Goal: Information Seeking & Learning: Learn about a topic

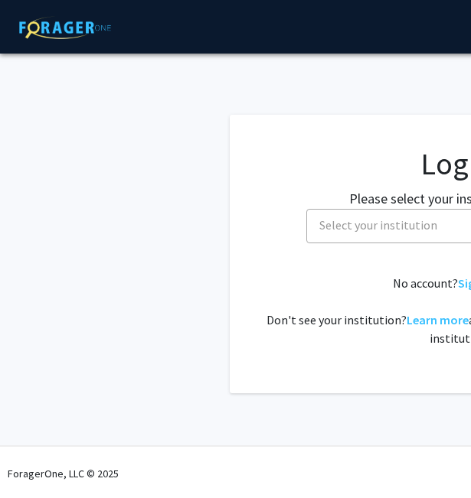
select select
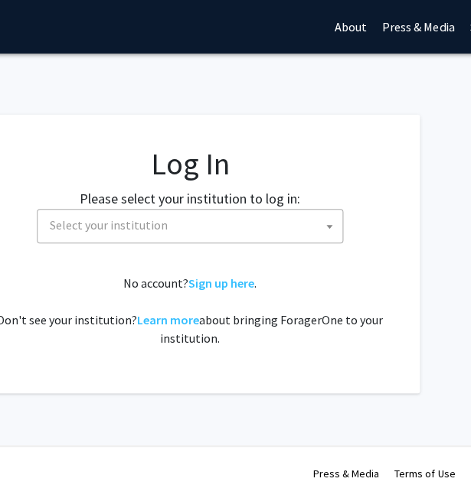
scroll to position [0, 260]
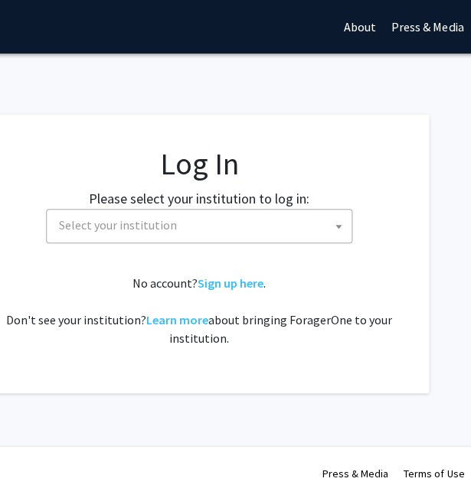
click at [213, 283] on link "Sign up here" at bounding box center [230, 282] width 66 height 15
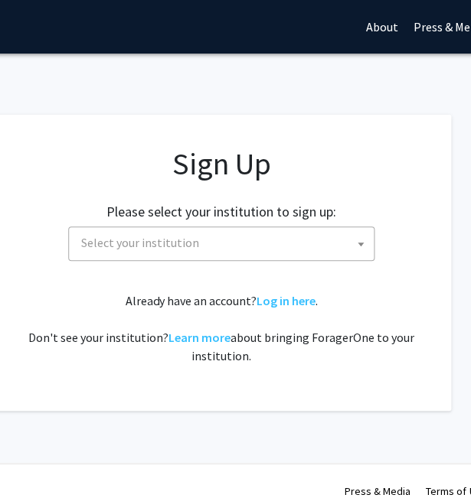
scroll to position [0, 246]
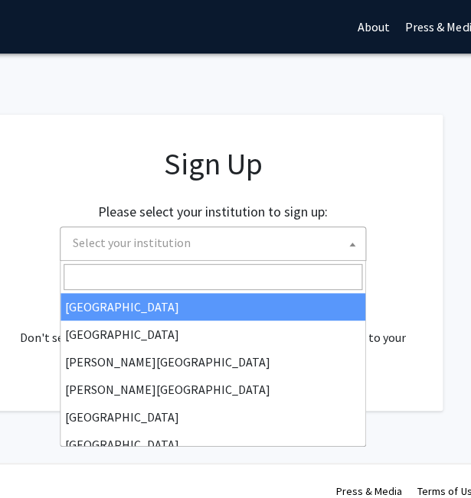
click at [253, 243] on span "Select your institution" at bounding box center [216, 242] width 298 height 31
type input "u"
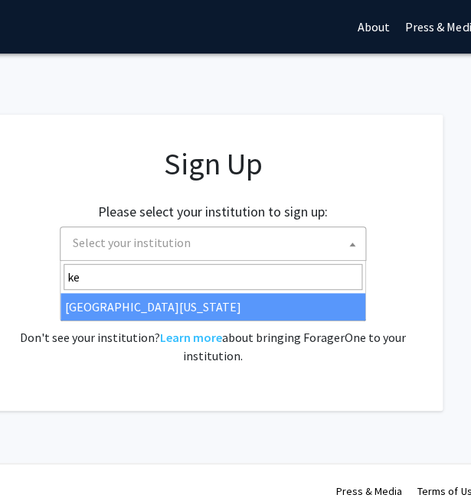
type input "ke"
select select "13"
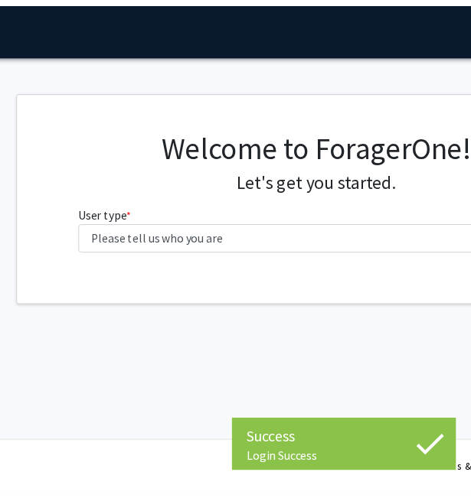
scroll to position [0, 146]
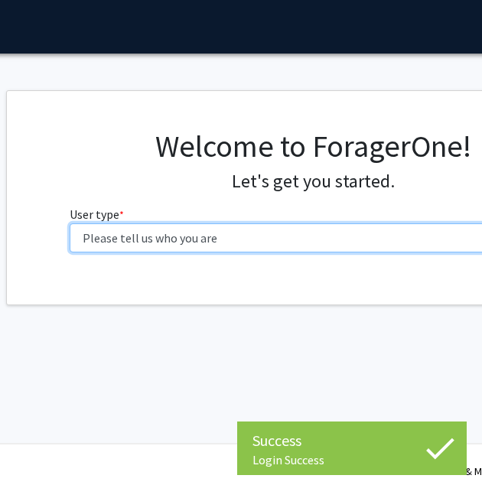
click at [223, 226] on select "Please tell us who you are Undergraduate Student Master's Student Doctoral Cand…" at bounding box center [313, 237] width 487 height 29
select select "1: undergrad"
click at [70, 223] on select "Please tell us who you are Undergraduate Student Master's Student Doctoral Cand…" at bounding box center [313, 237] width 487 height 29
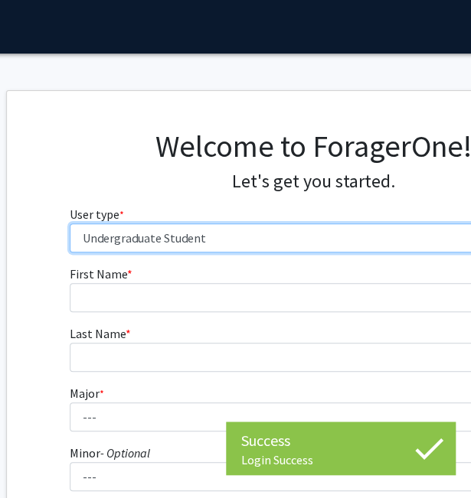
scroll to position [0, 166]
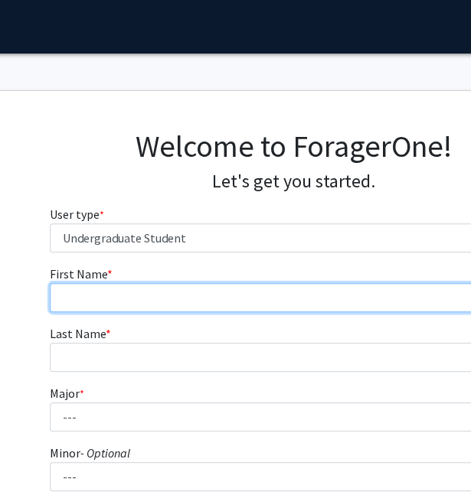
click at [142, 295] on input "First Name * required" at bounding box center [293, 297] width 487 height 29
type input "Katelyn"
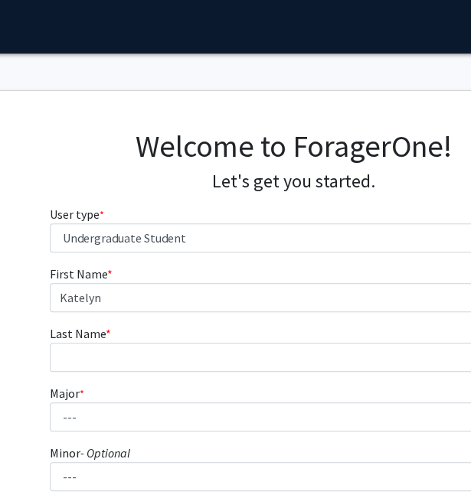
type input "[PERSON_NAME]"
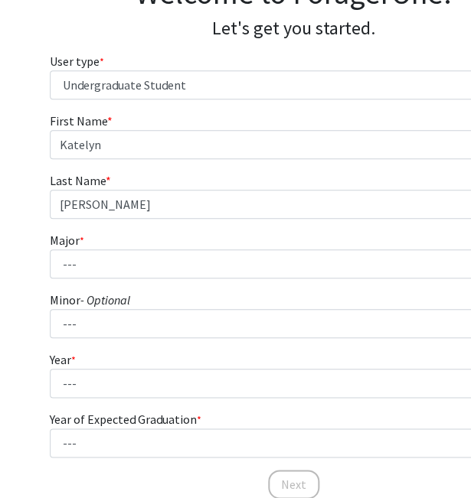
scroll to position [154, 166]
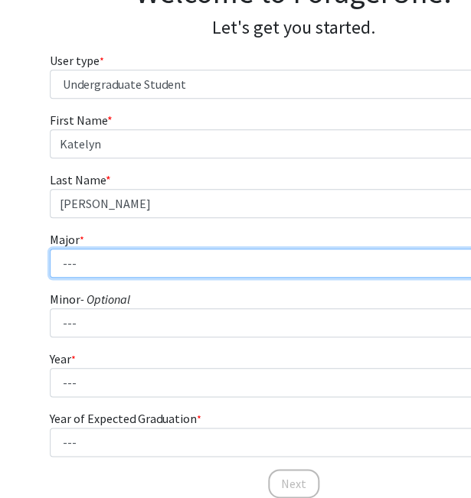
click at [113, 273] on select "--- Accounting Aerospace Engineering African American & Africana Studies Agricu…" at bounding box center [293, 263] width 487 height 29
click at [50, 249] on select "--- Accounting Aerospace Engineering African American & Africana Studies Agricu…" at bounding box center [293, 263] width 487 height 29
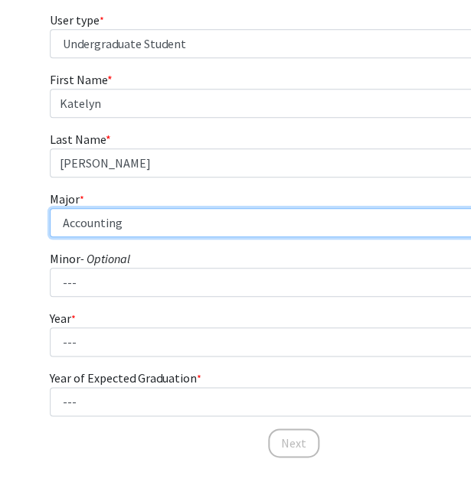
scroll to position [194, 166]
click at [148, 225] on select "--- Accounting Aerospace Engineering African American & Africana Studies Agricu…" at bounding box center [293, 222] width 487 height 29
select select "38: 875"
click at [50, 208] on select "--- Accounting Aerospace Engineering African American & Africana Studies Agricu…" at bounding box center [293, 222] width 487 height 29
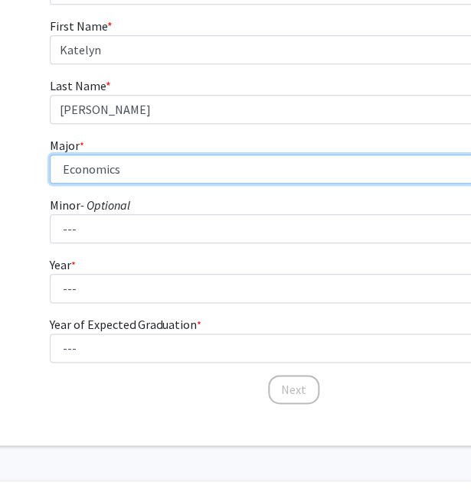
scroll to position [262, 166]
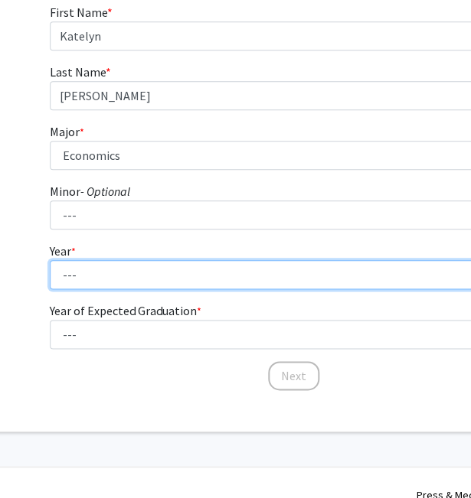
click at [99, 278] on select "--- First-year Sophomore Junior Senior Postbaccalaureate Certificate" at bounding box center [293, 274] width 487 height 29
select select "2: sophomore"
click at [50, 260] on select "--- First-year Sophomore Junior Senior Postbaccalaureate Certificate" at bounding box center [293, 274] width 487 height 29
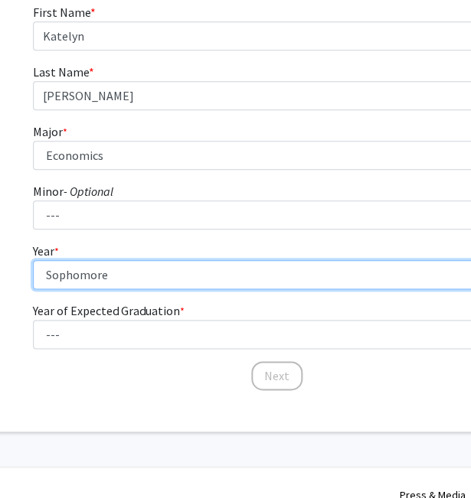
scroll to position [262, 184]
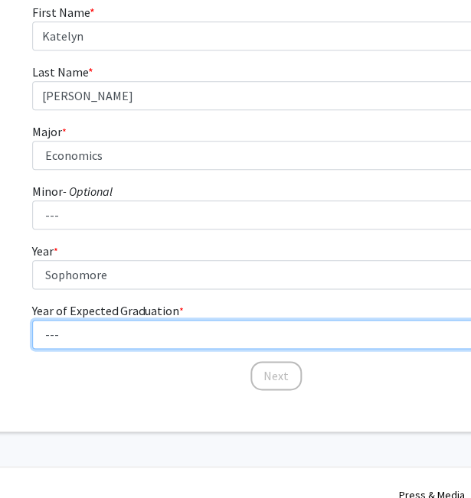
click at [98, 331] on select "--- 2025 2026 2027 2028 2029 2030 2031 2032 2033 2034" at bounding box center [275, 334] width 487 height 29
select select "4: 2028"
click at [32, 320] on select "--- 2025 2026 2027 2028 2029 2030 2031 2032 2033 2034" at bounding box center [275, 334] width 487 height 29
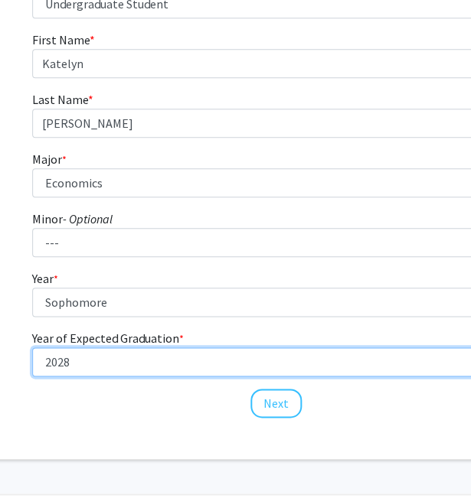
scroll to position [263, 184]
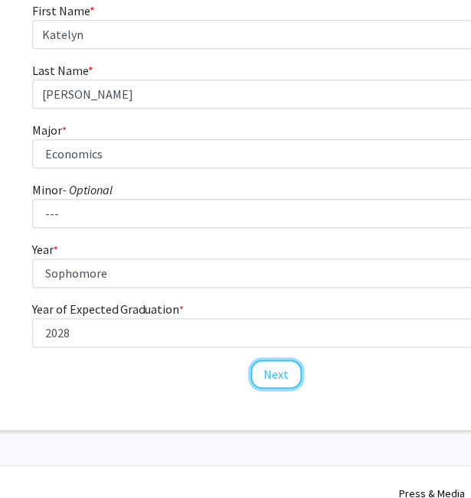
click at [288, 376] on button "Next" at bounding box center [275, 374] width 51 height 29
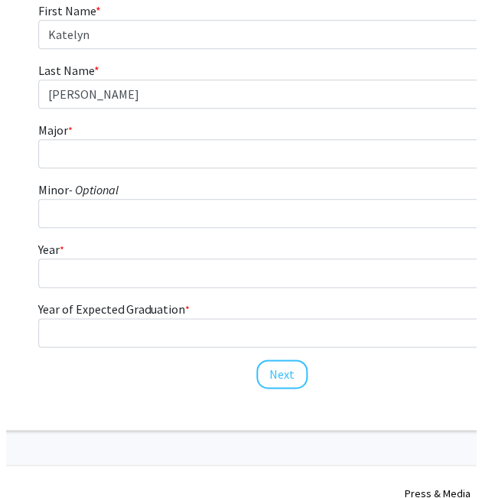
scroll to position [0, 184]
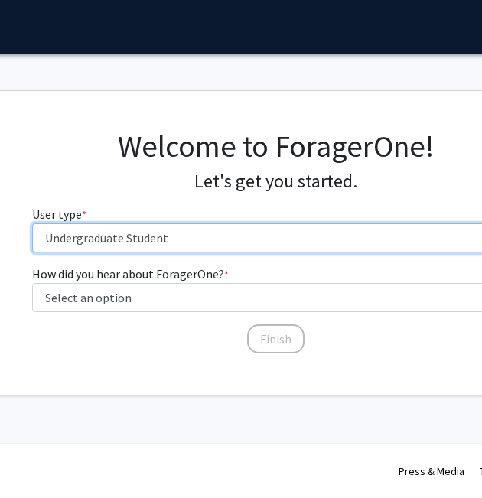
click at [133, 238] on select "Please tell us who you are Undergraduate Student Master's Student Doctoral Cand…" at bounding box center [275, 237] width 487 height 29
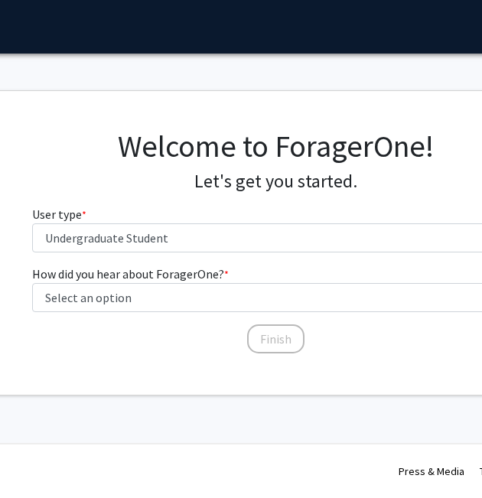
click at [129, 186] on h4 "Let's get you started." at bounding box center [275, 182] width 487 height 22
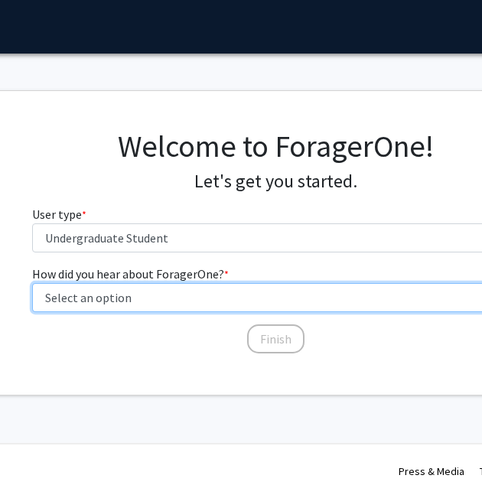
click at [102, 298] on select "Select an option Peer/student recommendation Faculty/staff recommendation Unive…" at bounding box center [275, 297] width 487 height 29
select select "2: faculty_recommendation"
click at [32, 283] on select "Select an option Peer/student recommendation Faculty/staff recommendation Unive…" at bounding box center [275, 297] width 487 height 29
click at [220, 306] on select "Select an option Peer/student recommendation Faculty/staff recommendation Unive…" at bounding box center [275, 297] width 487 height 29
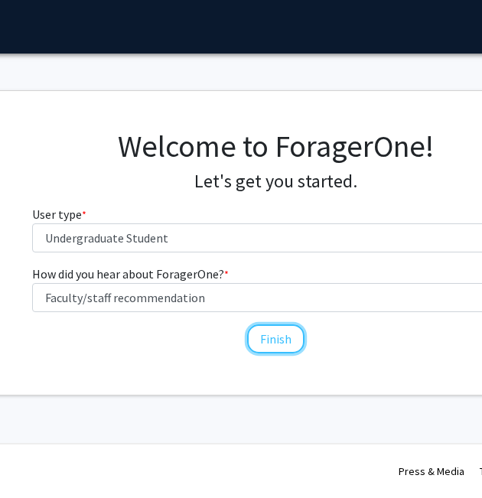
click at [275, 327] on button "Finish" at bounding box center [275, 338] width 57 height 29
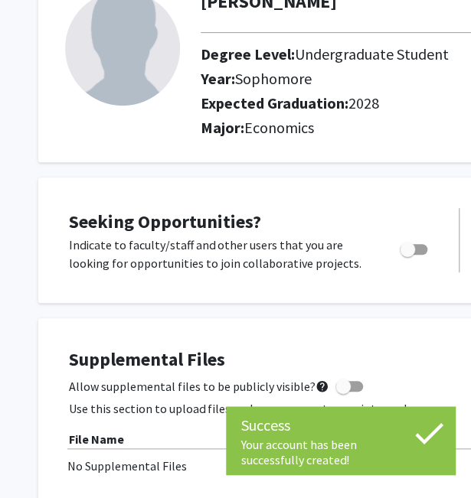
scroll to position [110, 2]
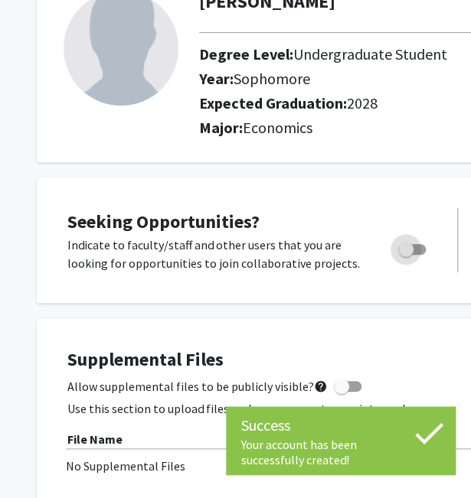
click at [410, 250] on span "Toggle" at bounding box center [405, 249] width 15 height 15
click at [406, 255] on input "Are you actively seeking opportunities?" at bounding box center [405, 255] width 1 height 1
checkbox input "true"
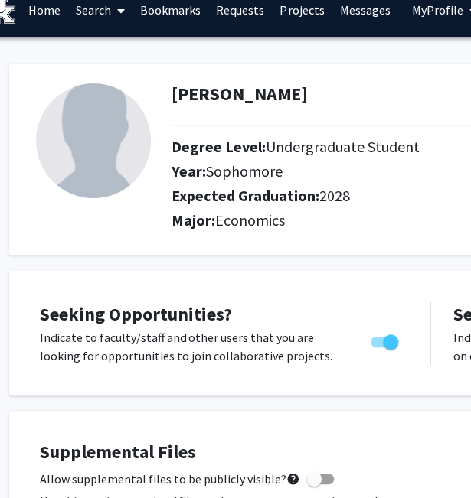
scroll to position [0, 29]
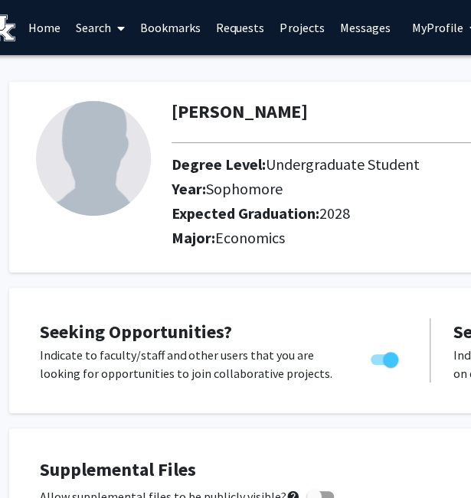
click at [103, 28] on link "Search" at bounding box center [100, 28] width 64 height 54
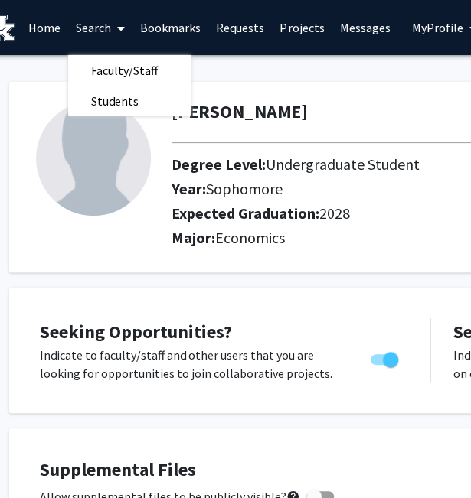
click at [295, 29] on link "Projects" at bounding box center [302, 28] width 60 height 54
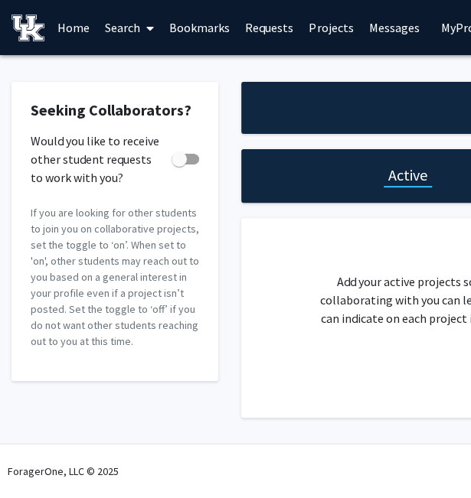
click at [61, 27] on link "Home" at bounding box center [73, 28] width 47 height 54
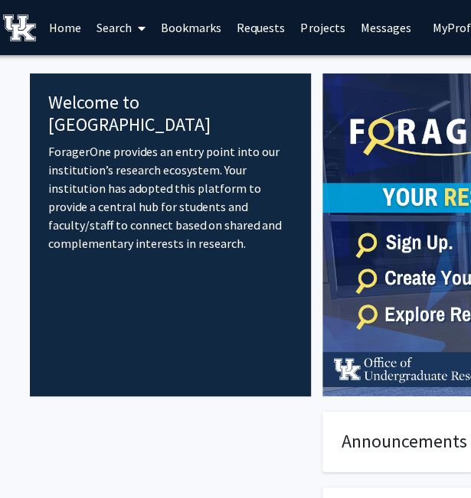
scroll to position [0, 5]
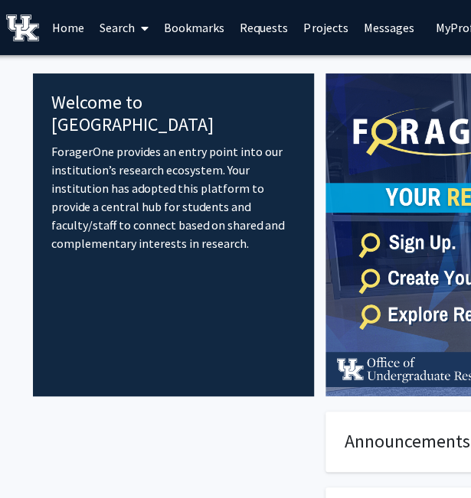
click at [141, 32] on span at bounding box center [142, 29] width 14 height 54
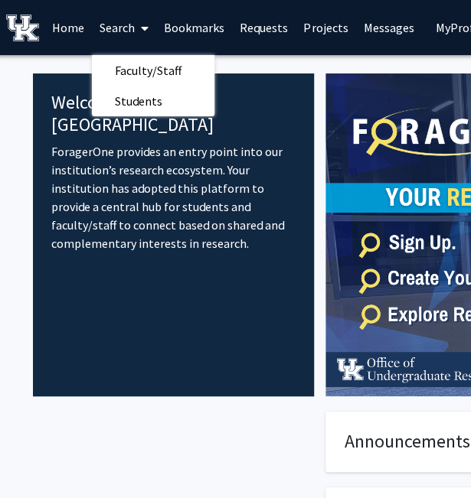
click at [132, 68] on span "Faculty/Staff" at bounding box center [148, 70] width 112 height 31
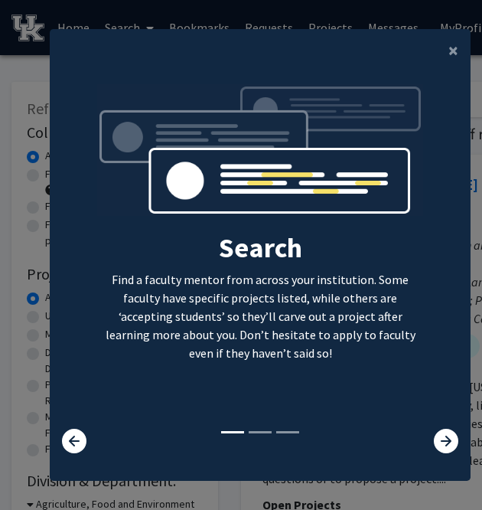
click at [444, 436] on icon at bounding box center [446, 441] width 24 height 24
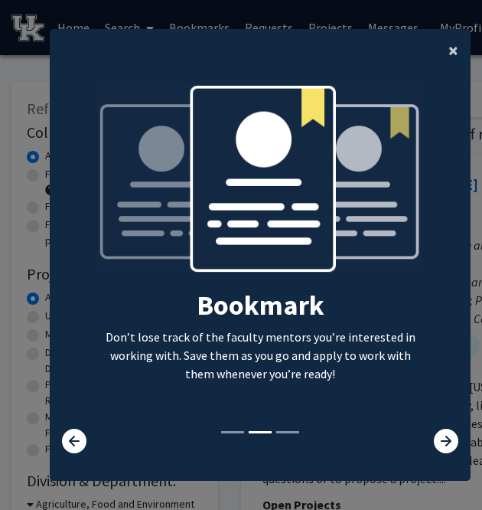
click at [448, 48] on span "×" at bounding box center [453, 50] width 10 height 24
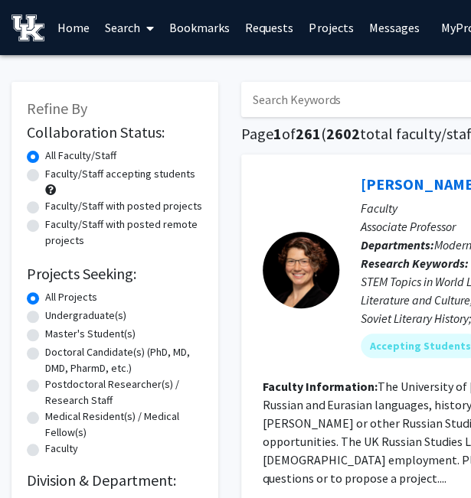
click at [91, 172] on label "Faculty/Staff accepting students" at bounding box center [120, 174] width 150 height 16
click at [55, 172] on input "Faculty/Staff accepting students" at bounding box center [50, 171] width 10 height 10
radio input "true"
click at [70, 152] on label "All Faculty/Staff" at bounding box center [80, 156] width 71 height 16
click at [55, 152] on input "All Faculty/Staff" at bounding box center [50, 153] width 10 height 10
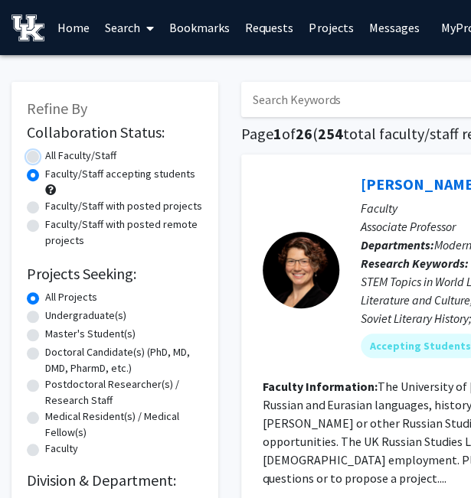
radio input "true"
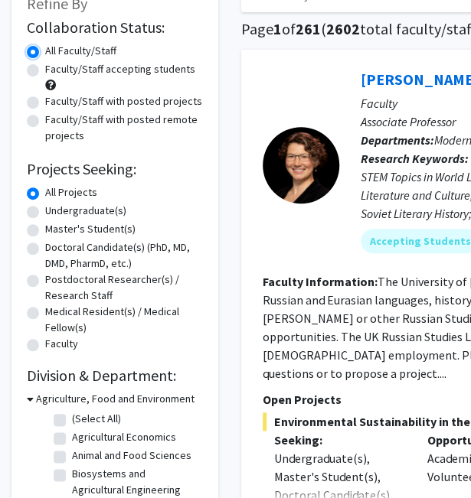
scroll to position [106, 0]
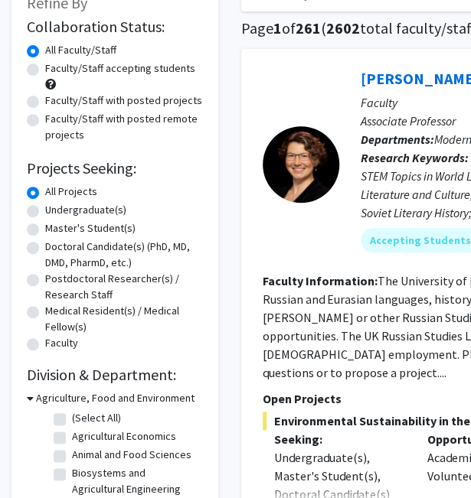
click at [102, 211] on label "Undergraduate(s)" at bounding box center [85, 210] width 81 height 16
click at [55, 211] on input "Undergraduate(s)" at bounding box center [50, 207] width 10 height 10
radio input "true"
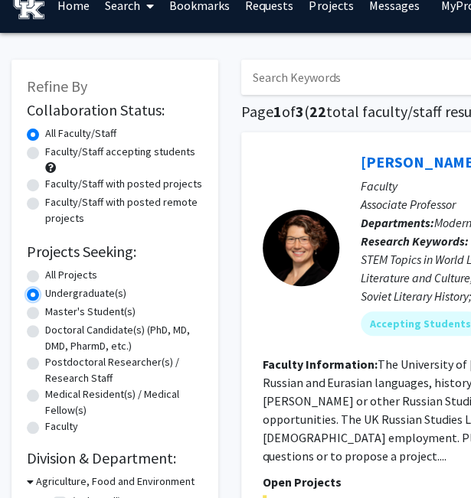
scroll to position [26, 0]
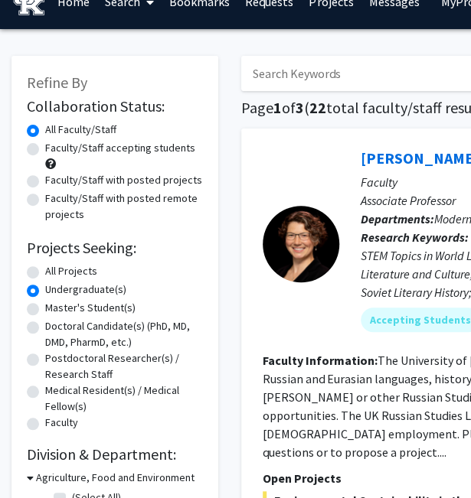
click at [78, 267] on label "All Projects" at bounding box center [71, 271] width 52 height 16
click at [55, 267] on input "All Projects" at bounding box center [50, 268] width 10 height 10
radio input "true"
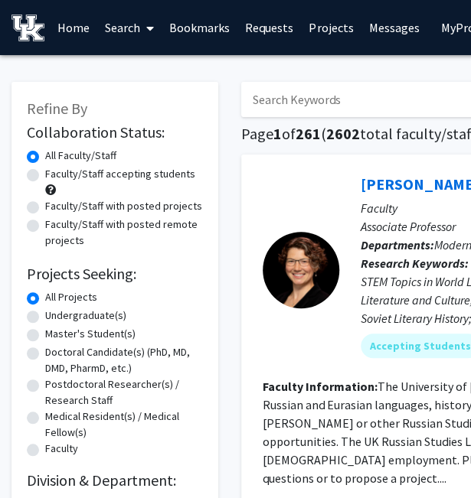
click at [80, 313] on label "Undergraduate(s)" at bounding box center [85, 316] width 81 height 16
click at [55, 313] on input "Undergraduate(s)" at bounding box center [50, 313] width 10 height 10
radio input "true"
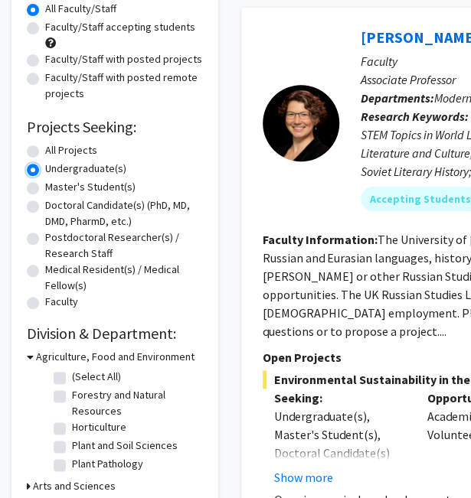
scroll to position [164, 0]
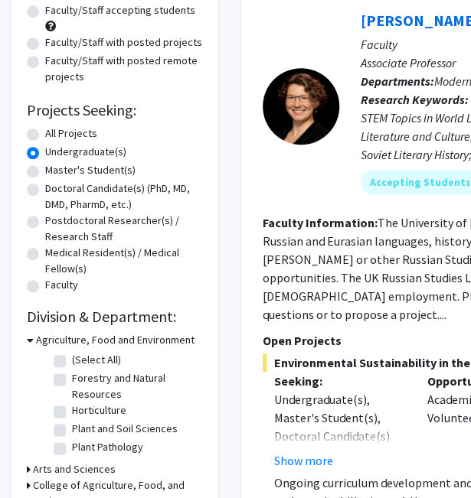
click at [75, 135] on label "All Projects" at bounding box center [71, 133] width 52 height 16
click at [55, 135] on input "All Projects" at bounding box center [50, 130] width 10 height 10
radio input "true"
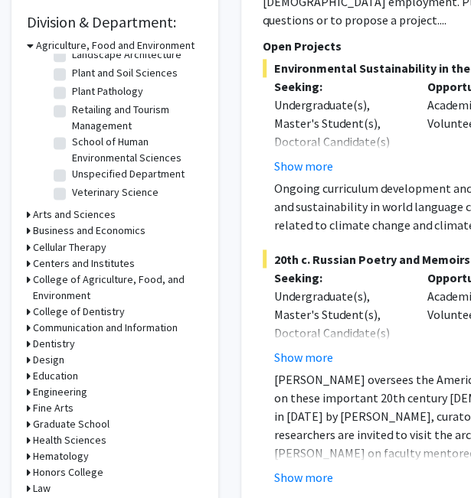
scroll to position [282, 0]
click at [34, 42] on div "Agriculture, Food and Environment" at bounding box center [115, 45] width 176 height 16
click at [29, 44] on icon at bounding box center [30, 45] width 7 height 16
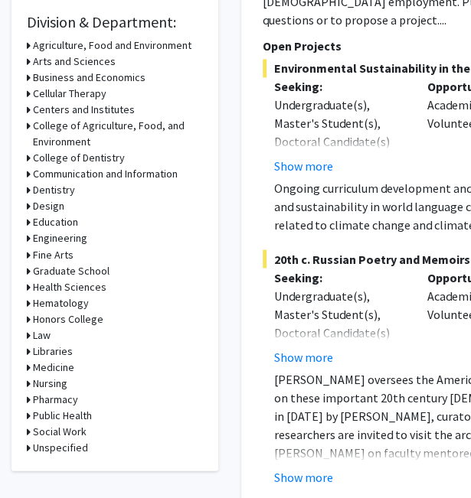
click at [29, 59] on icon at bounding box center [29, 62] width 4 height 16
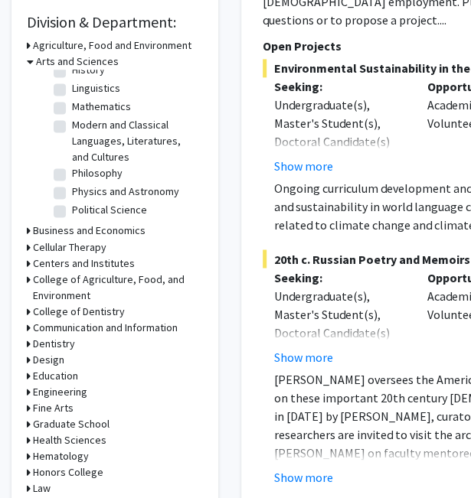
scroll to position [229, 0]
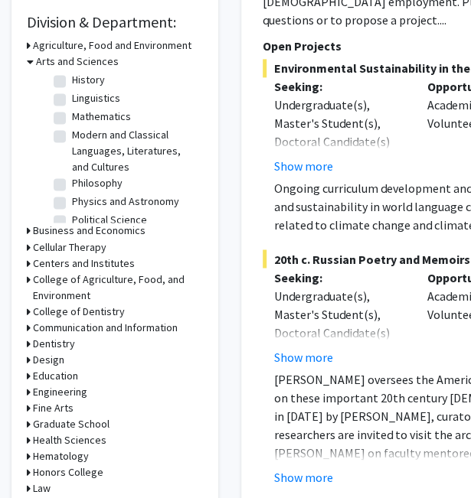
click at [72, 127] on label "Modern and Classical Languages, Literatures, and Cultures" at bounding box center [135, 151] width 127 height 48
click at [72, 127] on input "Modern and Classical Languages, Literatures, and Cultures" at bounding box center [77, 132] width 10 height 10
checkbox input "true"
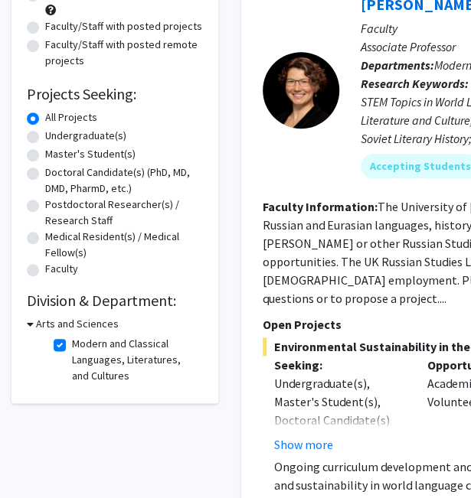
scroll to position [184, 0]
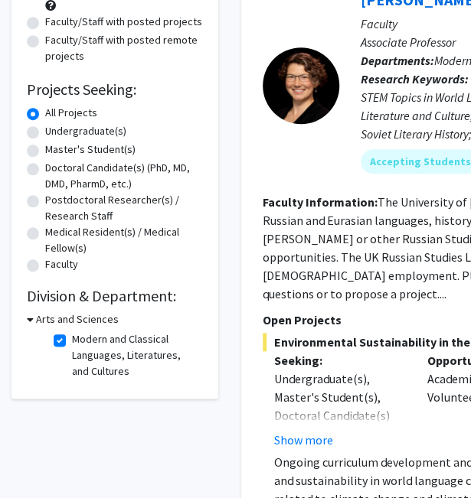
click at [38, 318] on h3 "Arts and Sciences" at bounding box center [77, 319] width 83 height 16
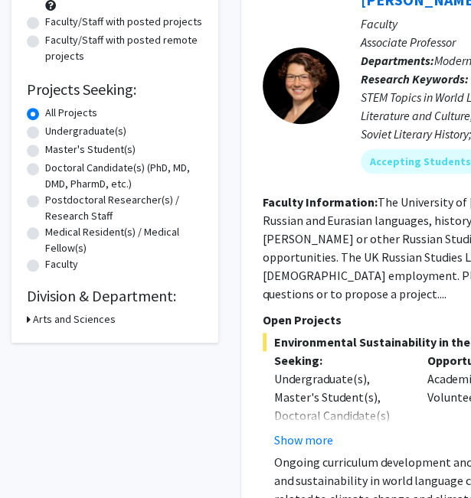
click at [38, 318] on h3 "Arts and Sciences" at bounding box center [74, 319] width 83 height 16
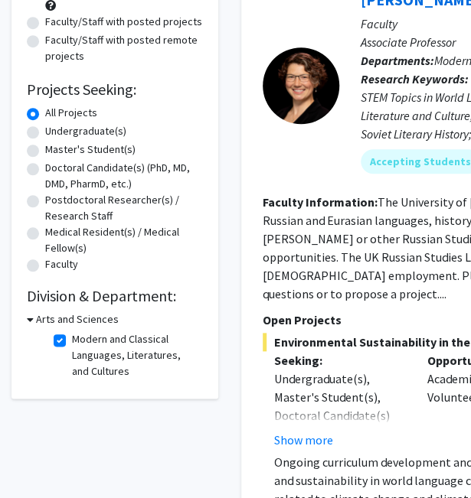
click at [72, 344] on label "Modern and Classical Languages, Literatures, and Cultures" at bounding box center [135, 355] width 127 height 48
click at [72, 341] on input "Modern and Classical Languages, Literatures, and Cultures" at bounding box center [77, 336] width 10 height 10
checkbox input "false"
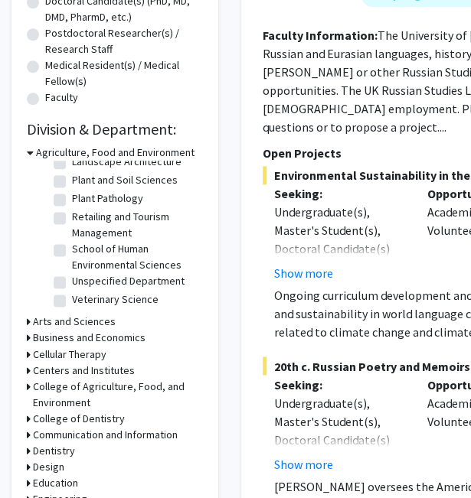
scroll to position [366, 0]
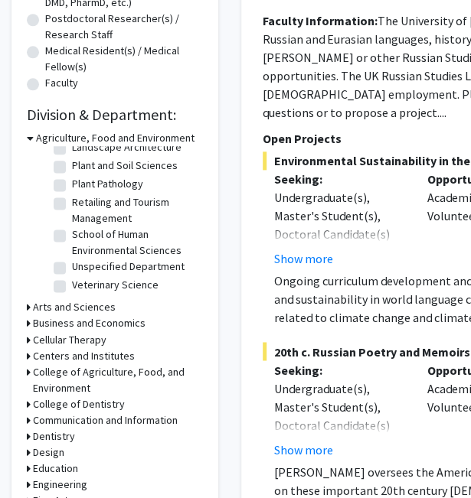
click at [103, 321] on h3 "Business and Economics" at bounding box center [89, 323] width 112 height 16
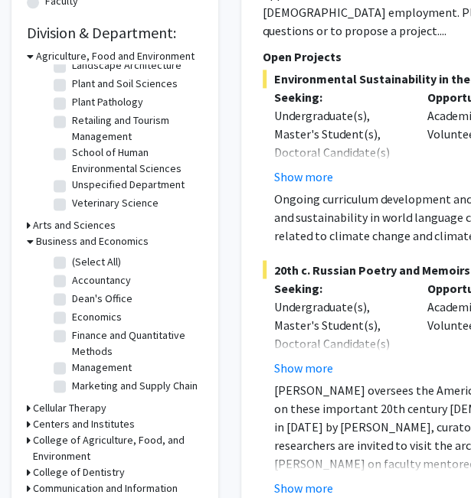
scroll to position [462, 0]
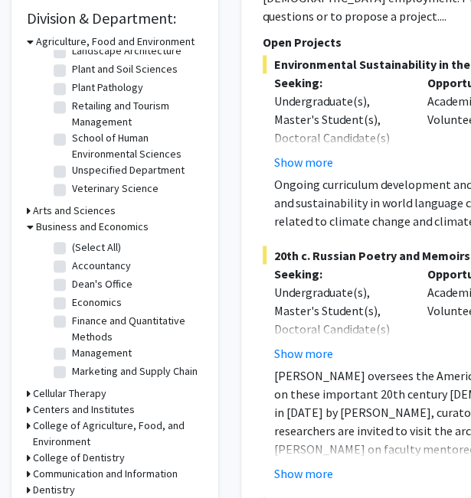
click at [72, 265] on label "Accountancy" at bounding box center [101, 265] width 59 height 16
click at [72, 265] on input "Accountancy" at bounding box center [77, 262] width 10 height 10
checkbox input "true"
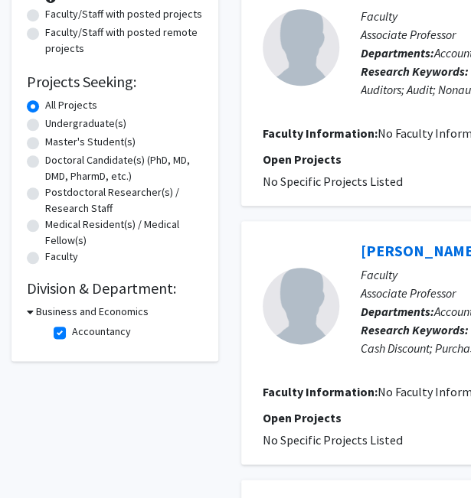
scroll to position [233, 0]
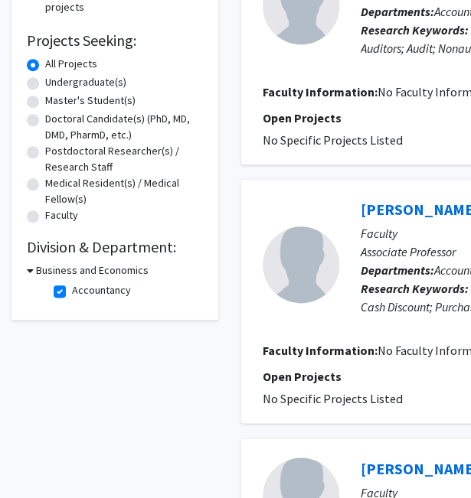
click at [37, 275] on h3 "Business and Economics" at bounding box center [92, 270] width 112 height 16
click at [37, 275] on h3 "Business and Economics" at bounding box center [89, 270] width 112 height 16
click at [72, 292] on label "Accountancy" at bounding box center [101, 290] width 59 height 16
click at [72, 292] on input "Accountancy" at bounding box center [77, 287] width 10 height 10
checkbox input "false"
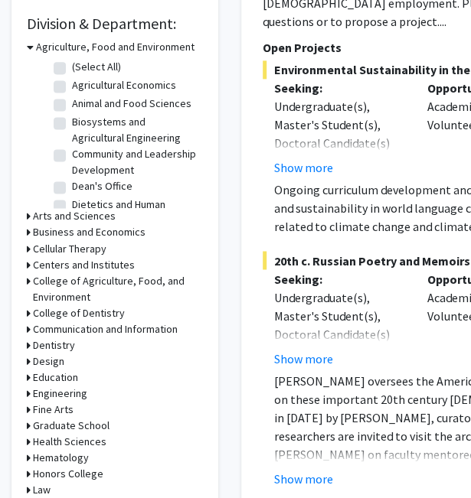
scroll to position [458, 0]
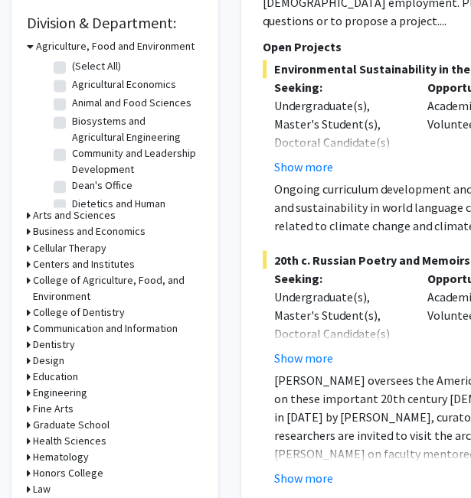
click at [37, 48] on h3 "Agriculture, Food and Environment" at bounding box center [115, 46] width 158 height 16
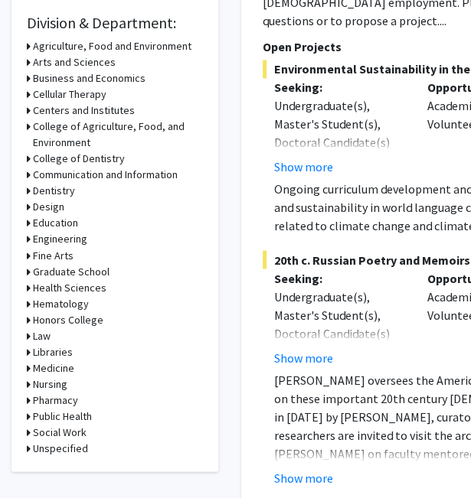
click at [38, 76] on h3 "Business and Economics" at bounding box center [89, 78] width 112 height 16
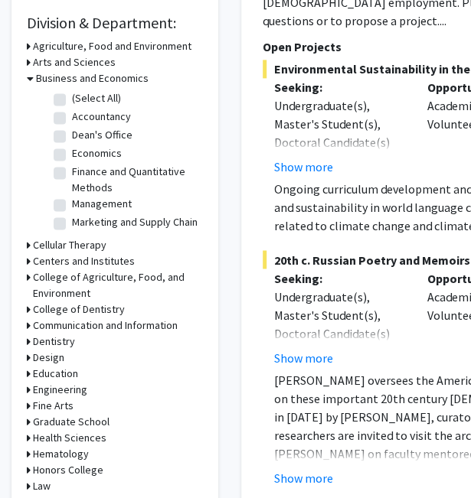
click at [72, 99] on label "(Select All)" at bounding box center [96, 98] width 49 height 16
click at [72, 99] on input "(Select All)" at bounding box center [77, 95] width 10 height 10
checkbox input "true"
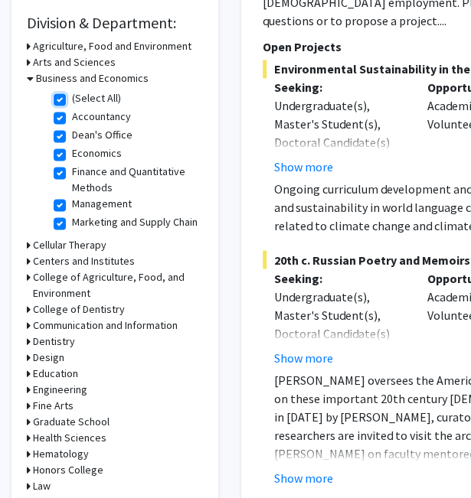
checkbox input "true"
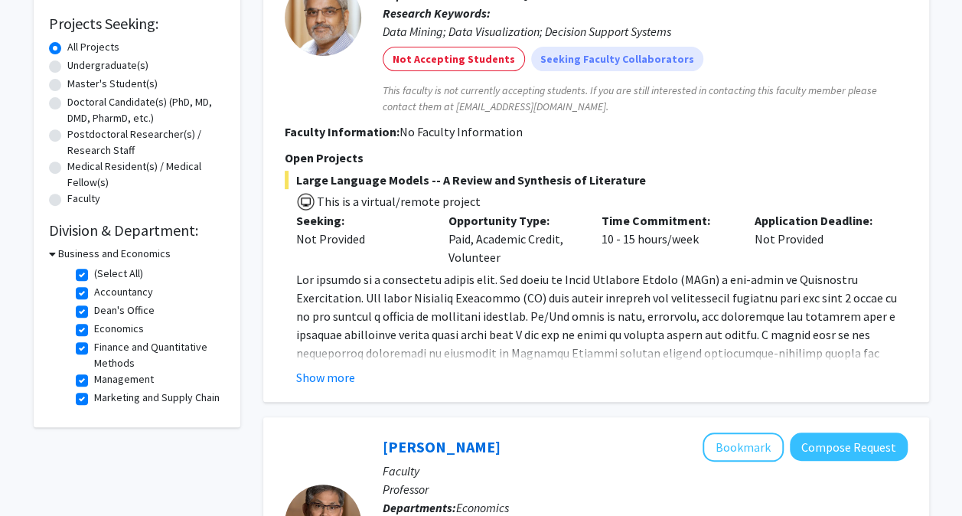
scroll to position [253, 0]
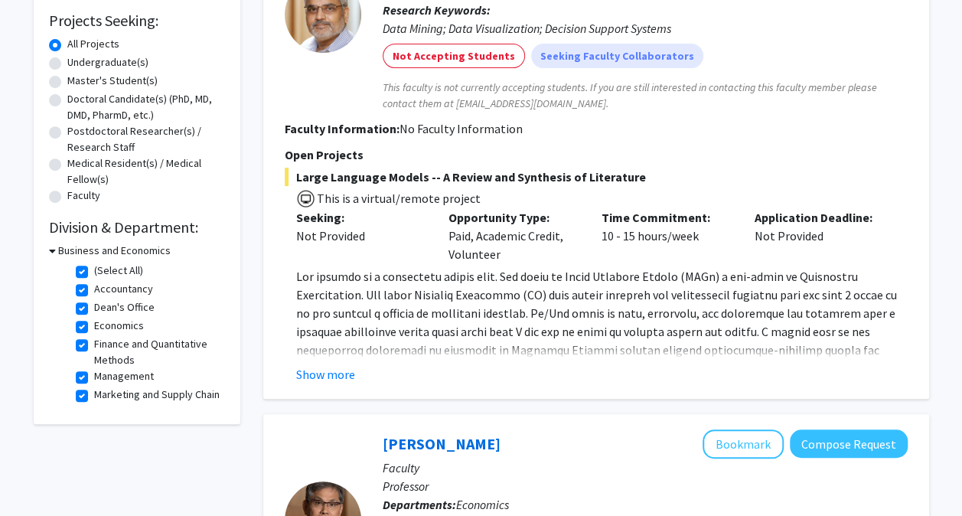
click at [94, 348] on label "Finance and Quantitative Methods" at bounding box center [157, 352] width 127 height 32
click at [94, 346] on input "Finance and Quantitative Methods" at bounding box center [99, 341] width 10 height 10
checkbox input "false"
checkbox input "true"
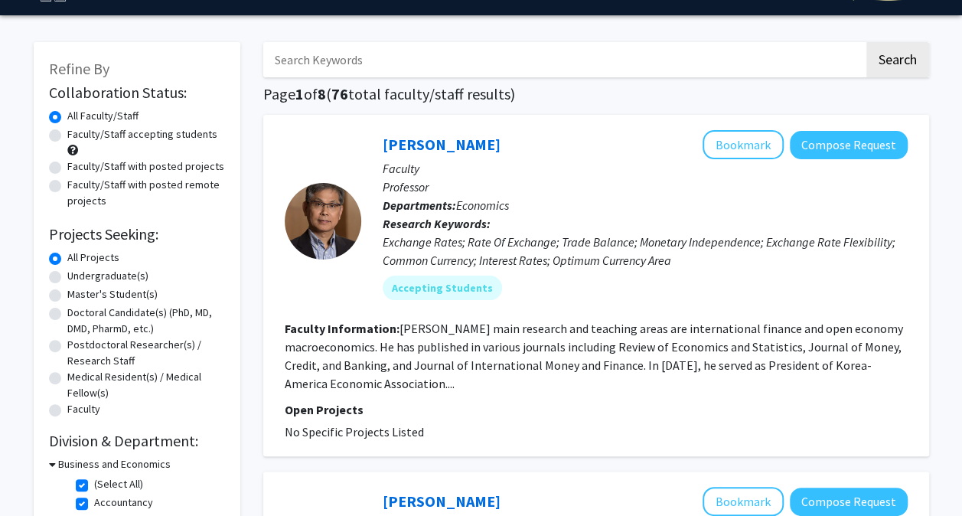
scroll to position [24, 0]
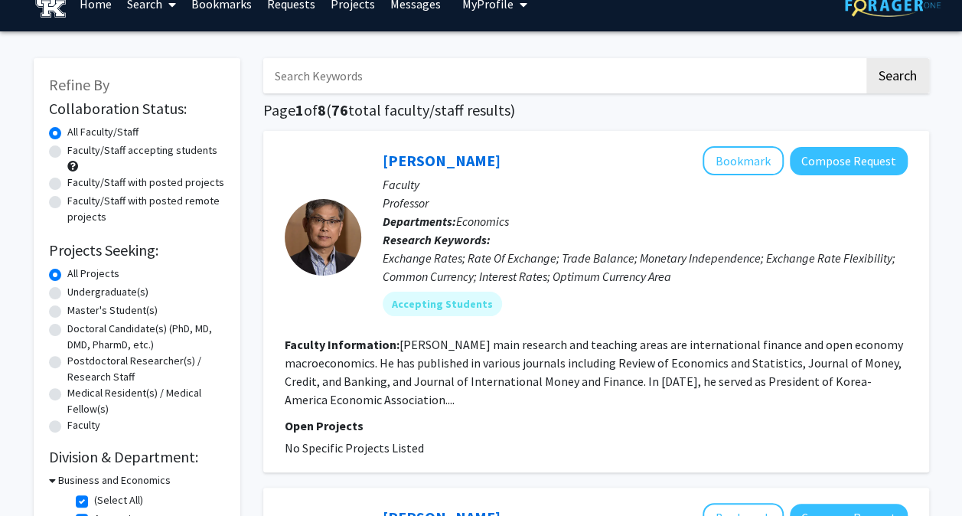
click at [80, 152] on label "Faculty/Staff accepting students" at bounding box center [142, 150] width 150 height 16
click at [77, 152] on input "Faculty/Staff accepting students" at bounding box center [72, 147] width 10 height 10
radio input "true"
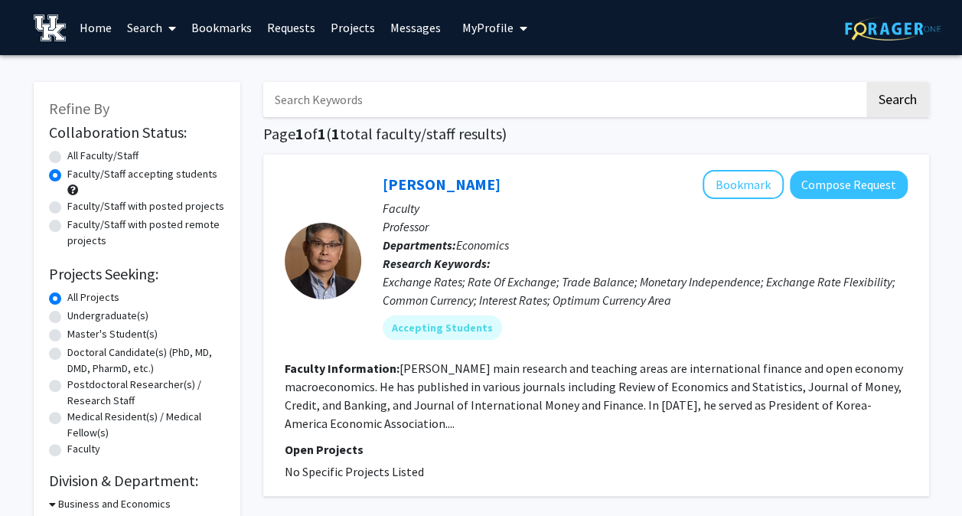
click at [116, 209] on label "Faculty/Staff with posted projects" at bounding box center [145, 206] width 157 height 16
click at [77, 208] on input "Faculty/Staff with posted projects" at bounding box center [72, 203] width 10 height 10
radio input "true"
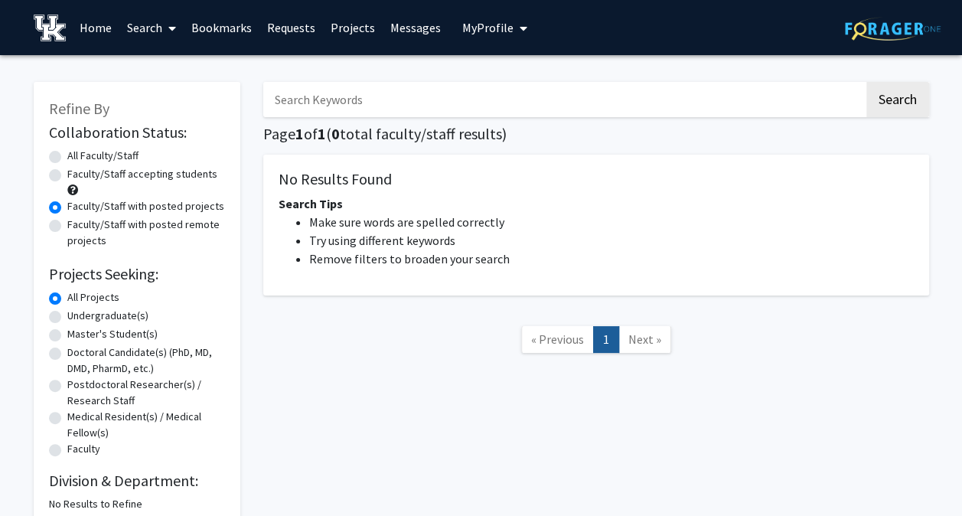
click at [125, 174] on label "Faculty/Staff accepting students" at bounding box center [142, 174] width 150 height 16
click at [77, 174] on input "Faculty/Staff accepting students" at bounding box center [72, 171] width 10 height 10
radio input "true"
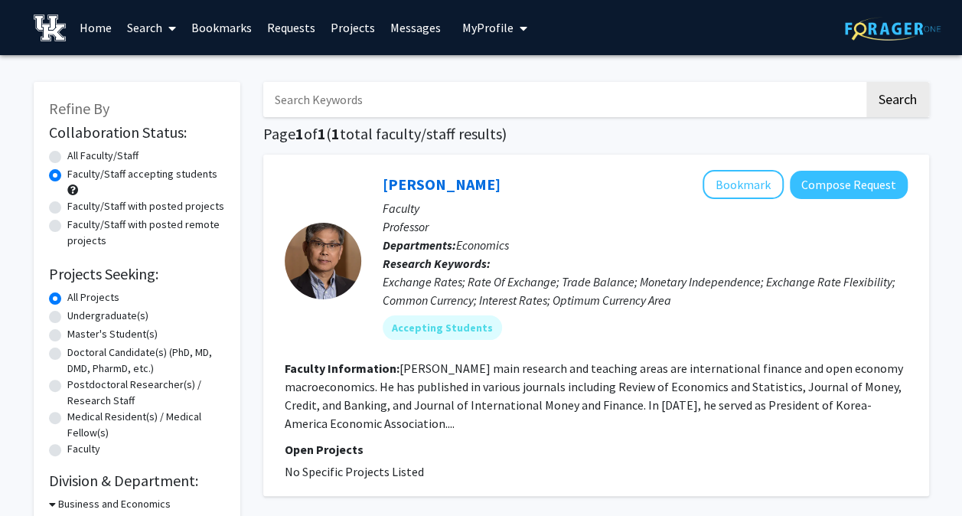
click at [124, 320] on label "Undergraduate(s)" at bounding box center [107, 316] width 81 height 16
click at [77, 318] on input "Undergraduate(s)" at bounding box center [72, 313] width 10 height 10
radio input "true"
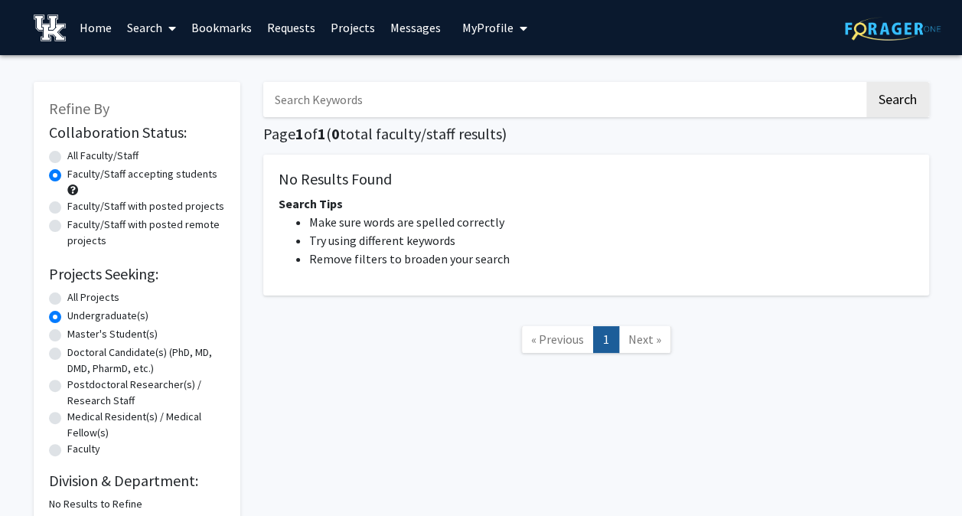
click at [105, 161] on label "All Faculty/Staff" at bounding box center [102, 156] width 71 height 16
click at [77, 158] on input "All Faculty/Staff" at bounding box center [72, 153] width 10 height 10
radio input "true"
click at [142, 178] on label "Faculty/Staff accepting students" at bounding box center [142, 174] width 150 height 16
click at [77, 176] on input "Faculty/Staff accepting students" at bounding box center [72, 171] width 10 height 10
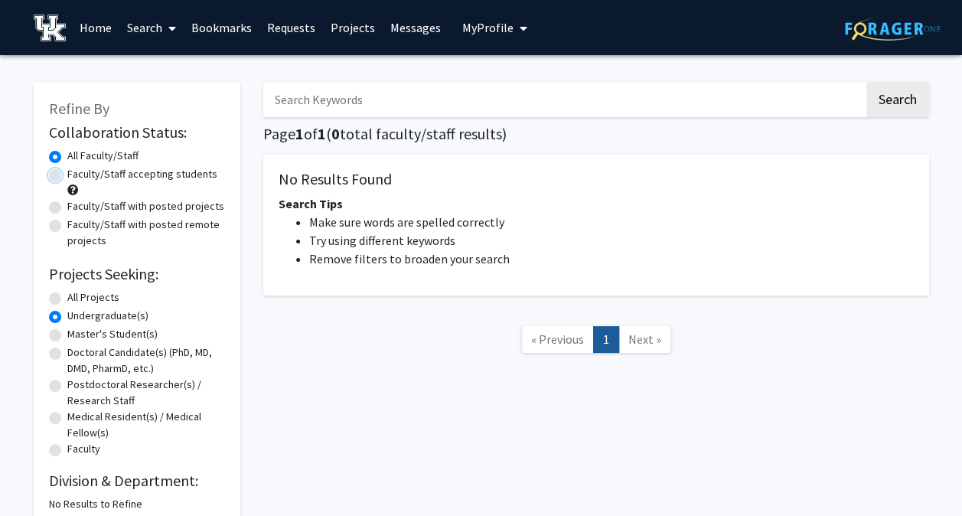
radio input "true"
click at [122, 335] on label "Master's Student(s)" at bounding box center [112, 334] width 90 height 16
click at [77, 335] on input "Master's Student(s)" at bounding box center [72, 331] width 10 height 10
radio input "true"
click at [99, 156] on label "All Faculty/Staff" at bounding box center [102, 156] width 71 height 16
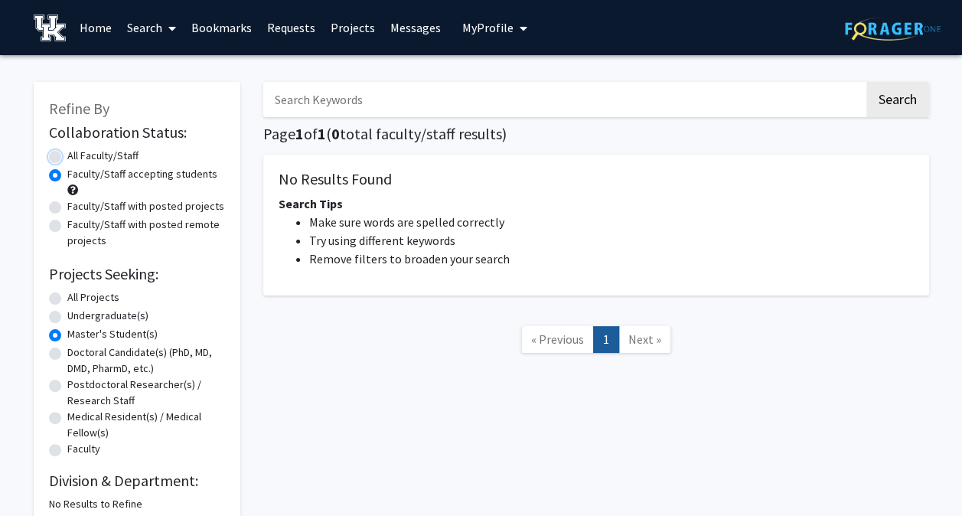
click at [77, 156] on input "All Faculty/Staff" at bounding box center [72, 153] width 10 height 10
radio input "true"
click at [104, 354] on label "Doctoral Candidate(s) (PhD, MD, DMD, PharmD, etc.)" at bounding box center [146, 360] width 158 height 32
click at [77, 354] on input "Doctoral Candidate(s) (PhD, MD, DMD, PharmD, etc.)" at bounding box center [72, 349] width 10 height 10
radio input "true"
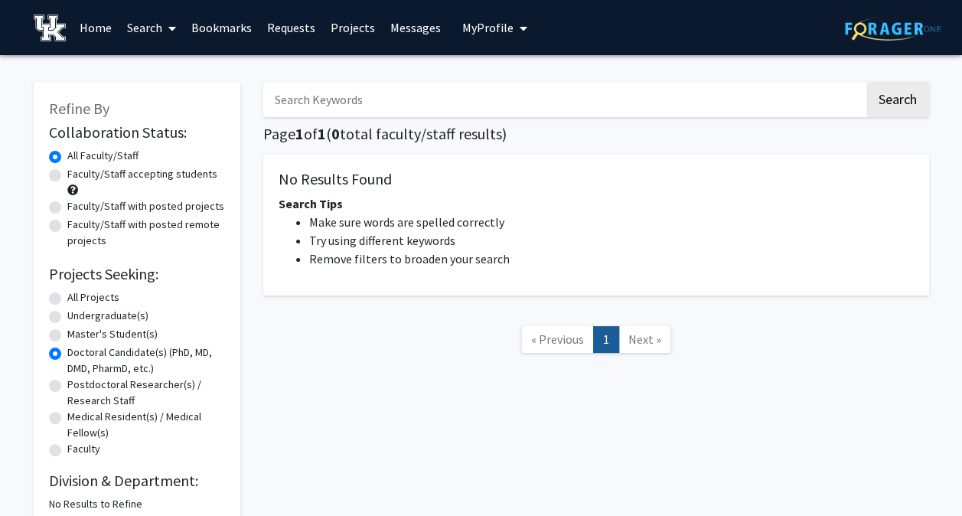
click at [109, 389] on label "Postdoctoral Researcher(s) / Research Staff" at bounding box center [146, 392] width 158 height 32
click at [77, 386] on input "Postdoctoral Researcher(s) / Research Staff" at bounding box center [72, 381] width 10 height 10
radio input "true"
click at [96, 442] on label "Faculty" at bounding box center [83, 449] width 33 height 16
click at [77, 442] on input "Faculty" at bounding box center [72, 446] width 10 height 10
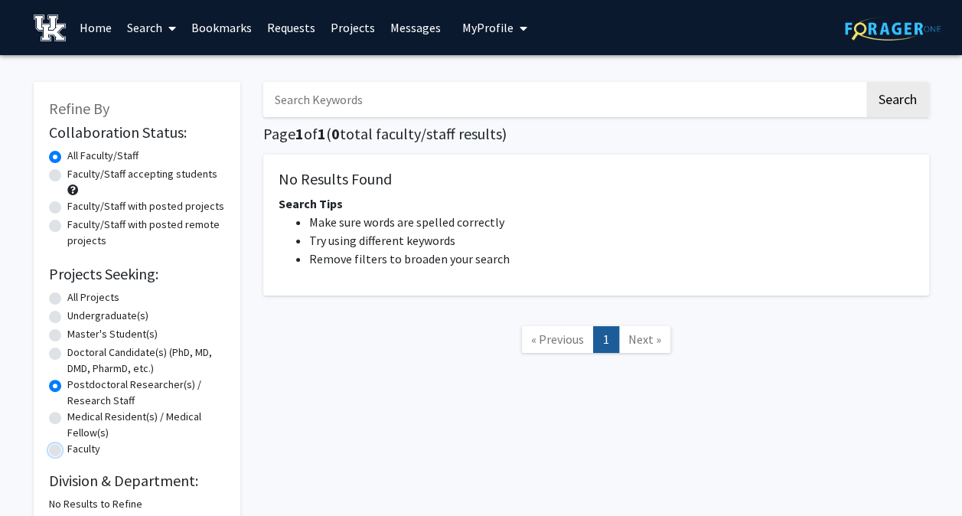
radio input "true"
click at [99, 301] on label "All Projects" at bounding box center [93, 297] width 52 height 16
click at [77, 299] on input "All Projects" at bounding box center [72, 294] width 10 height 10
radio input "true"
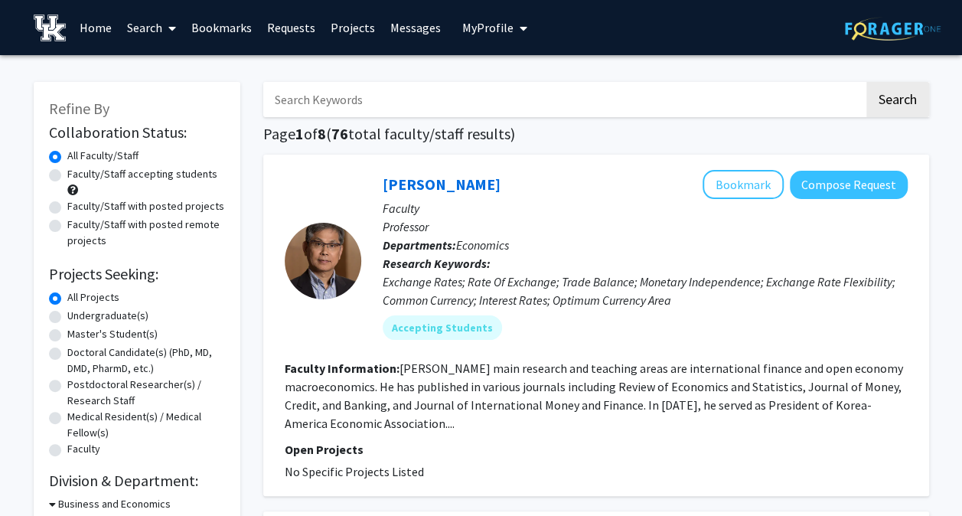
drag, startPoint x: 168, startPoint y: 184, endPoint x: 159, endPoint y: 179, distance: 10.6
click at [159, 179] on label "Faculty/Staff accepting students" at bounding box center [142, 174] width 150 height 16
click at [77, 176] on input "Faculty/Staff accepting students" at bounding box center [72, 171] width 10 height 10
radio input "true"
click at [165, 216] on div "Faculty/Staff with posted projects" at bounding box center [137, 207] width 176 height 18
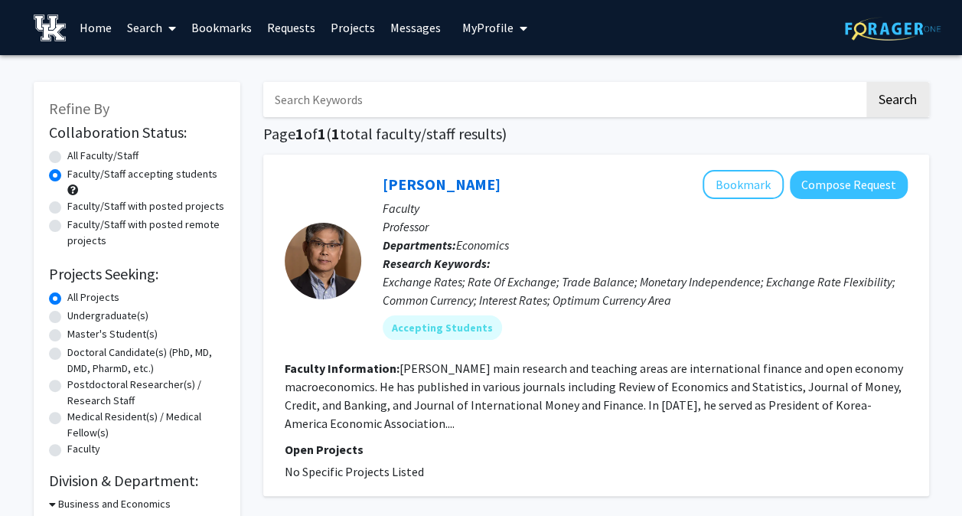
click at [165, 204] on label "Faculty/Staff with posted projects" at bounding box center [145, 206] width 157 height 16
click at [77, 204] on input "Faculty/Staff with posted projects" at bounding box center [72, 203] width 10 height 10
radio input "true"
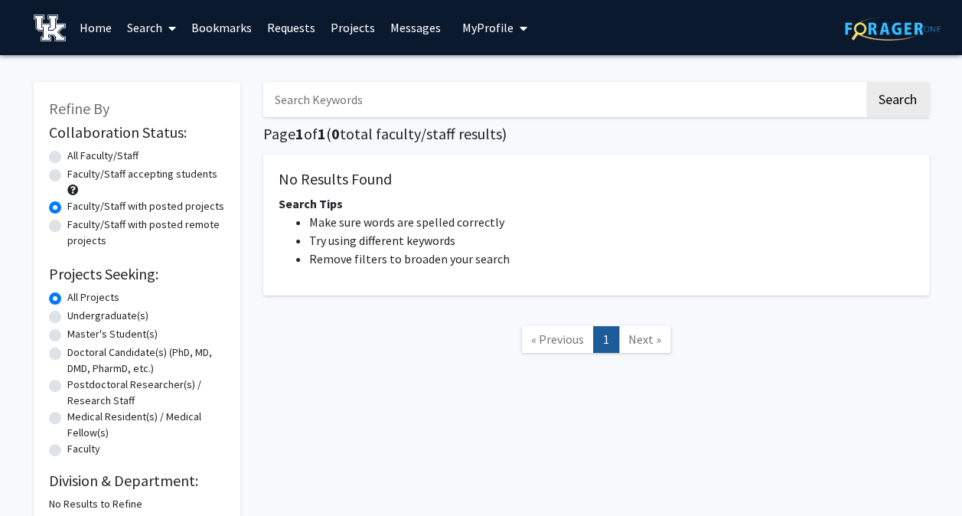
click at [158, 173] on label "Faculty/Staff accepting students" at bounding box center [142, 174] width 150 height 16
click at [77, 173] on input "Faculty/Staff accepting students" at bounding box center [72, 171] width 10 height 10
radio input "true"
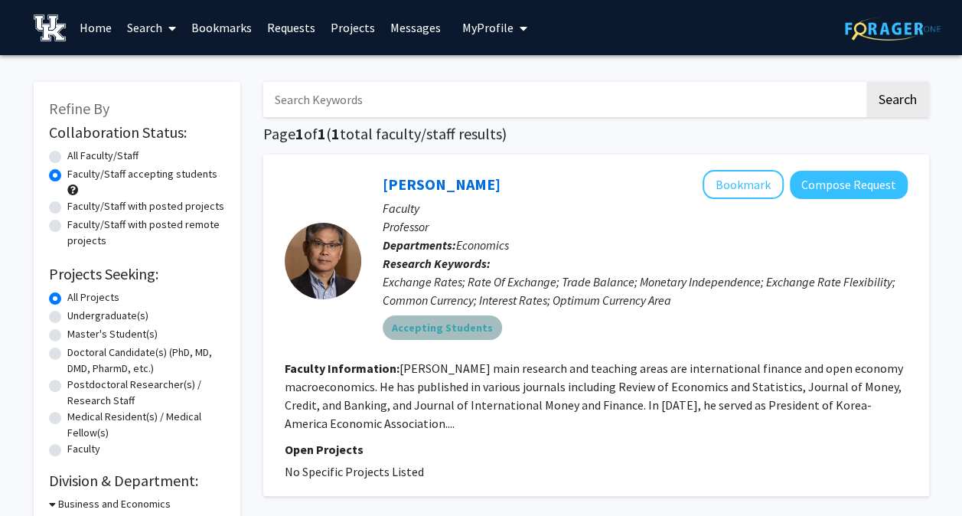
click at [442, 324] on mat-chip "Accepting Students" at bounding box center [442, 327] width 119 height 24
click at [332, 320] on div at bounding box center [323, 260] width 77 height 181
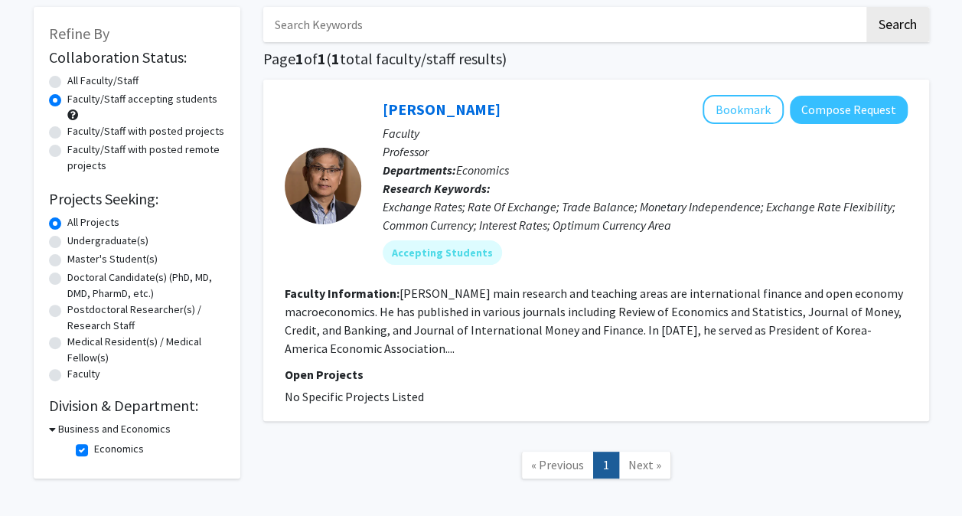
scroll to position [74, 0]
click at [421, 115] on link "[PERSON_NAME]" at bounding box center [442, 109] width 118 height 19
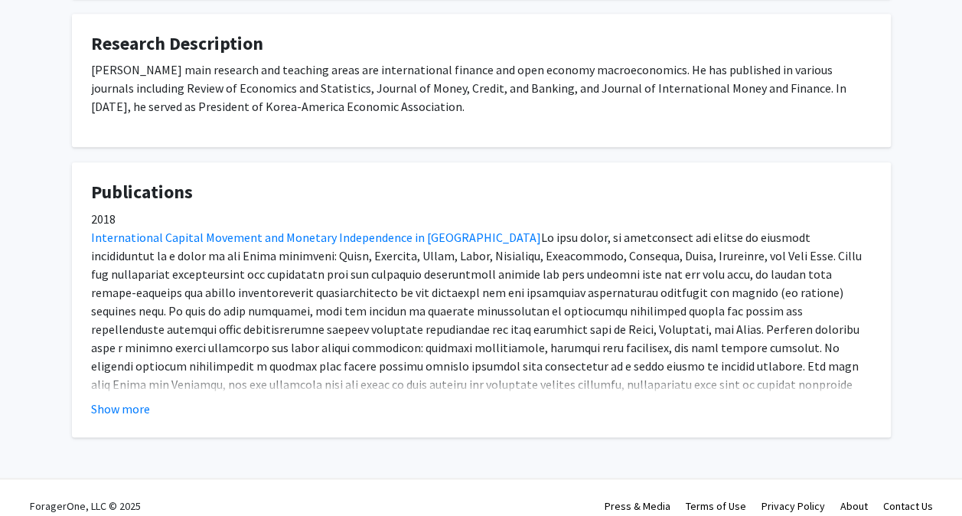
scroll to position [720, 0]
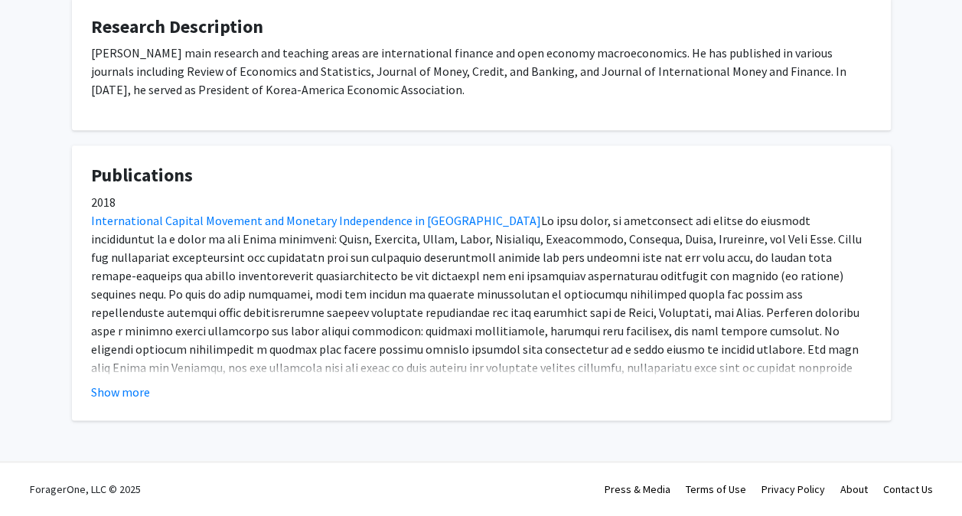
click at [109, 389] on button "Show more" at bounding box center [120, 392] width 59 height 18
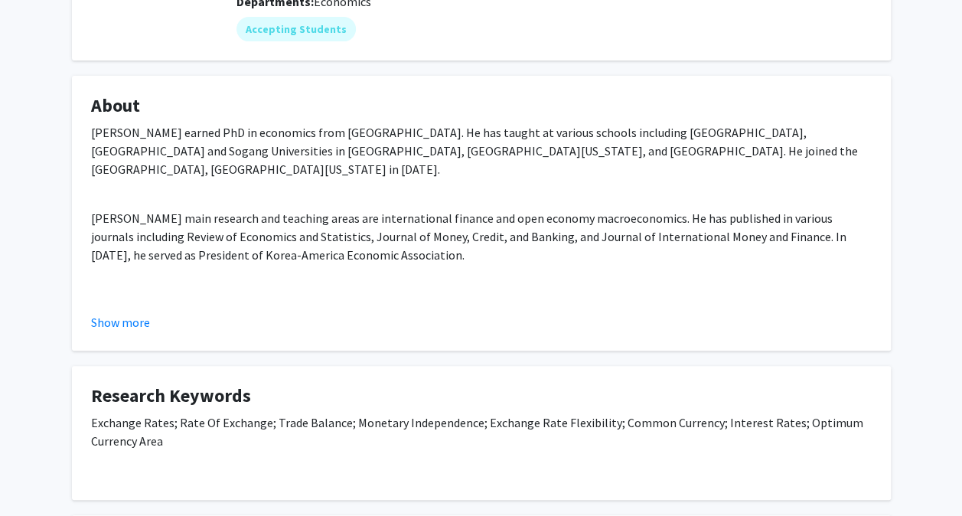
scroll to position [0, 0]
